Goal: Information Seeking & Learning: Find contact information

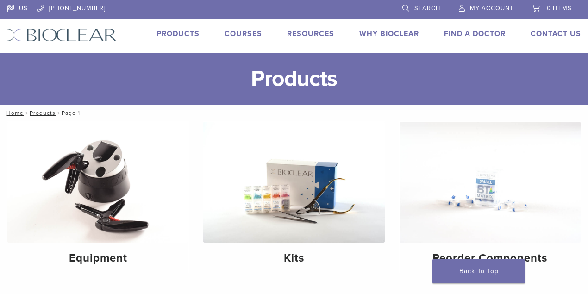
click at [469, 34] on link "Find A Doctor" at bounding box center [475, 33] width 62 height 9
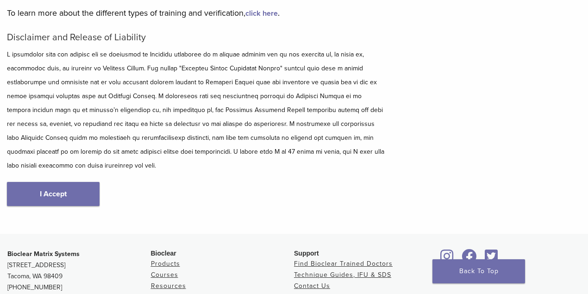
scroll to position [123, 0]
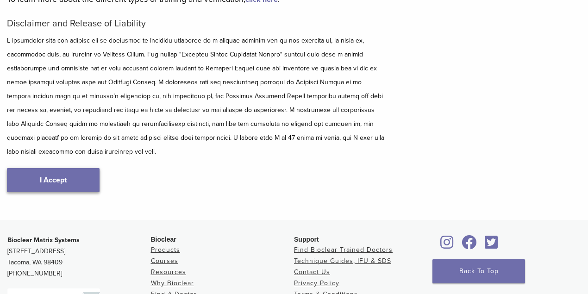
click at [61, 172] on link "I Accept" at bounding box center [53, 180] width 93 height 24
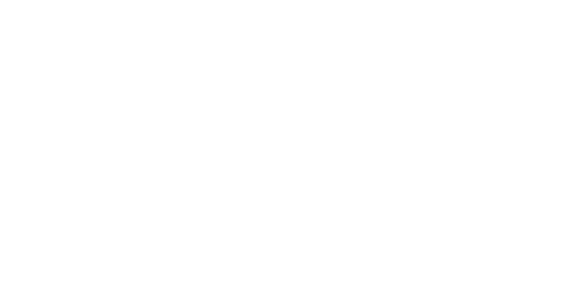
scroll to position [339, 0]
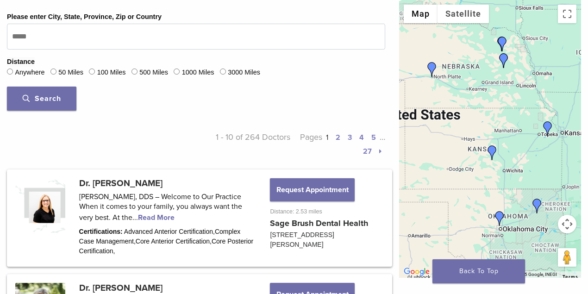
click at [341, 109] on div "Search" at bounding box center [196, 99] width 378 height 24
click at [546, 125] on img "Dr. Kelly Miller" at bounding box center [547, 128] width 15 height 15
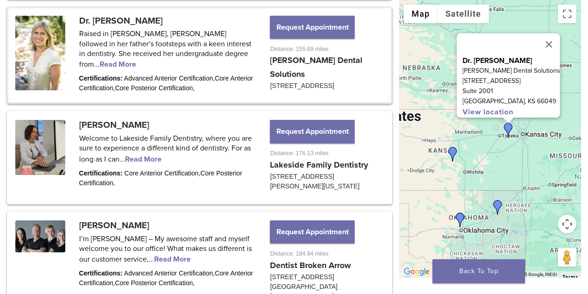
scroll to position [612, 0]
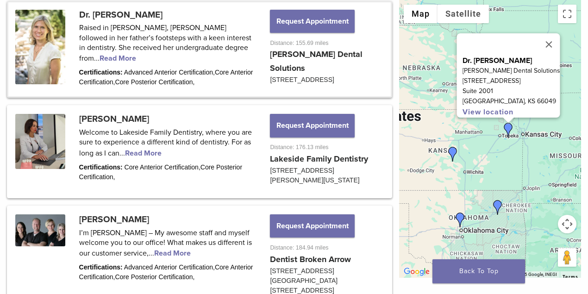
click at [451, 152] on img "Dr. Susan Evans" at bounding box center [452, 154] width 15 height 15
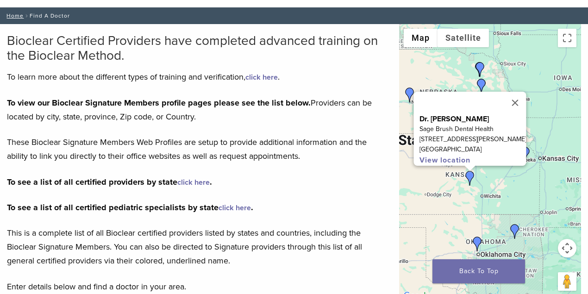
scroll to position [45, 0]
